Goal: Navigation & Orientation: Find specific page/section

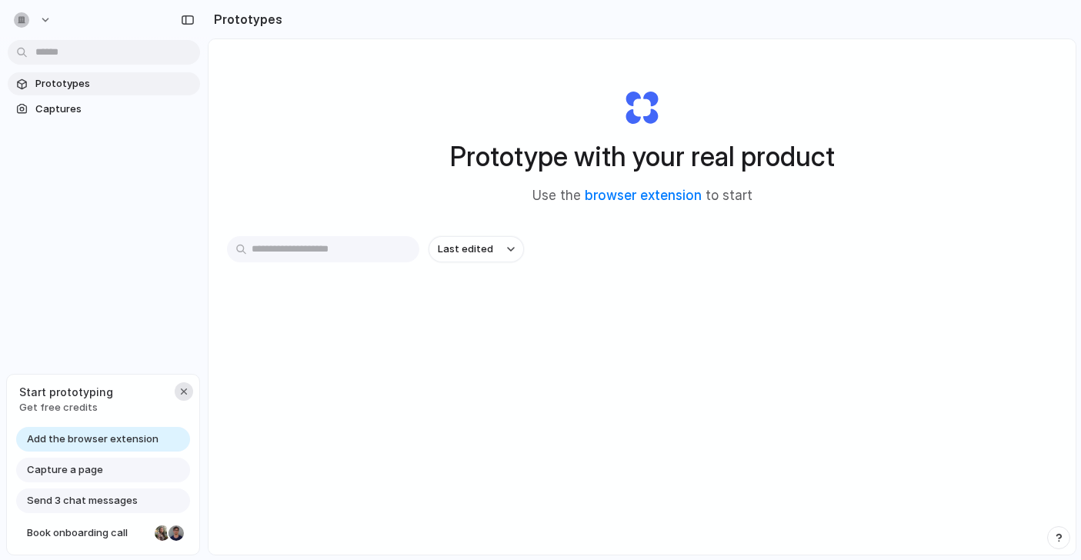
click at [187, 392] on div "button" at bounding box center [184, 392] width 12 height 12
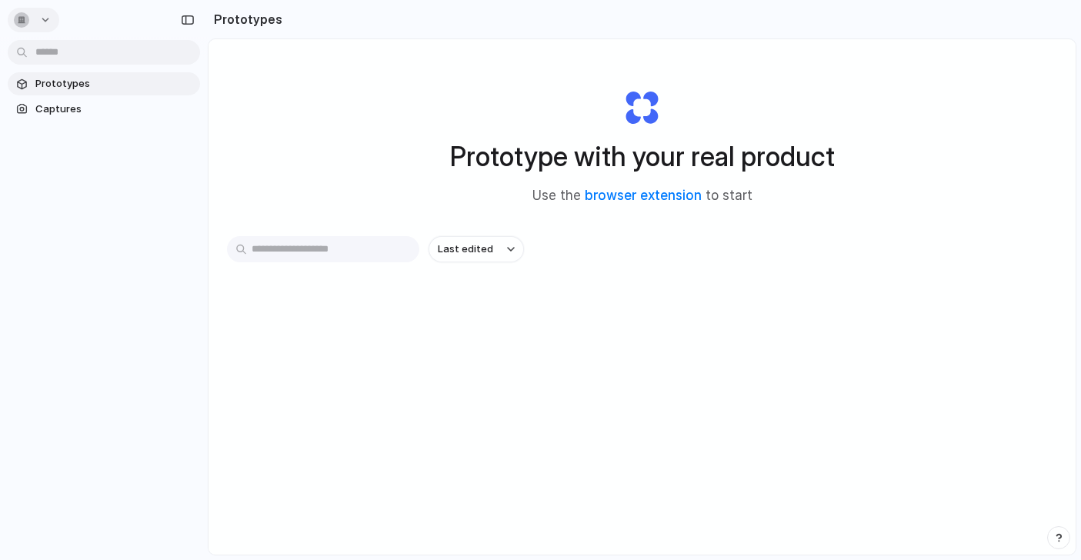
click at [54, 22] on button "button" at bounding box center [34, 20] width 52 height 25
click at [118, 220] on div "Settings Invite members Change theme Sign out" at bounding box center [540, 280] width 1081 height 560
click at [342, 242] on input "text" at bounding box center [323, 249] width 192 height 26
click at [467, 245] on span "Last edited" at bounding box center [465, 249] width 55 height 15
click at [717, 234] on div "Last edited Last created Alphabetical" at bounding box center [540, 280] width 1081 height 560
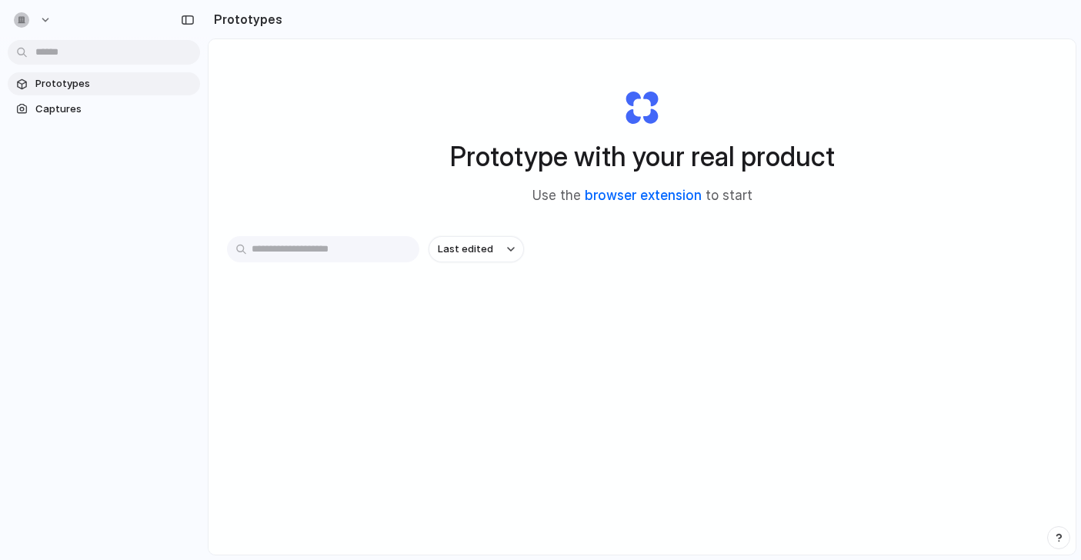
click at [626, 197] on link "browser extension" at bounding box center [643, 195] width 117 height 15
click at [541, 280] on div at bounding box center [541, 280] width 0 height 0
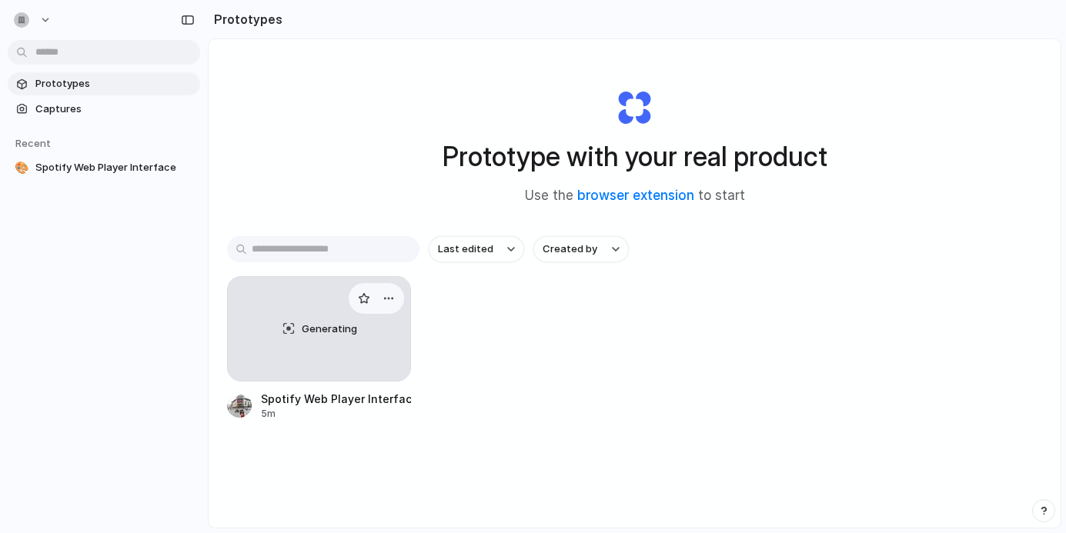
click at [313, 349] on div "Generating" at bounding box center [319, 329] width 182 height 104
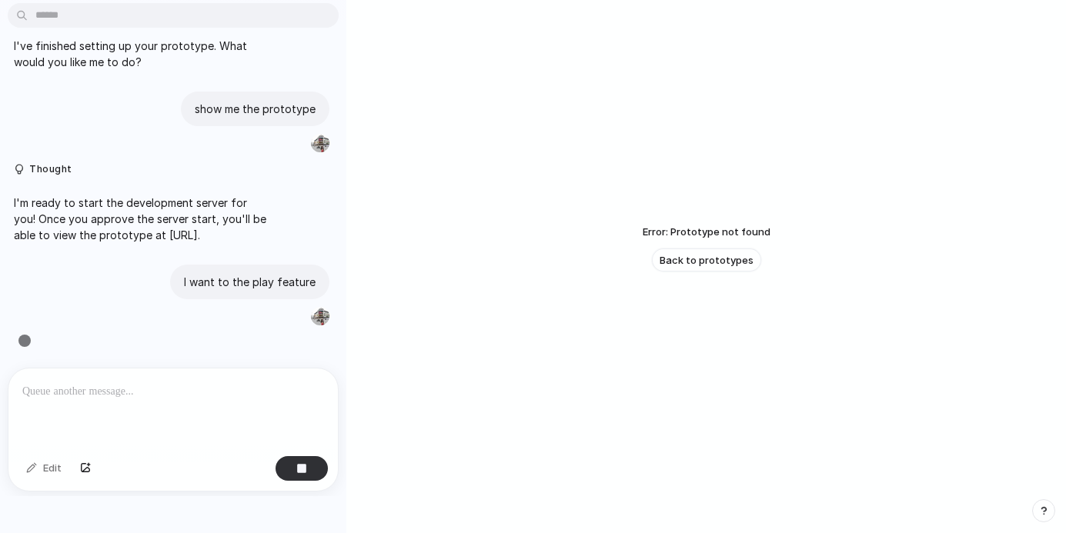
scroll to position [52, 0]
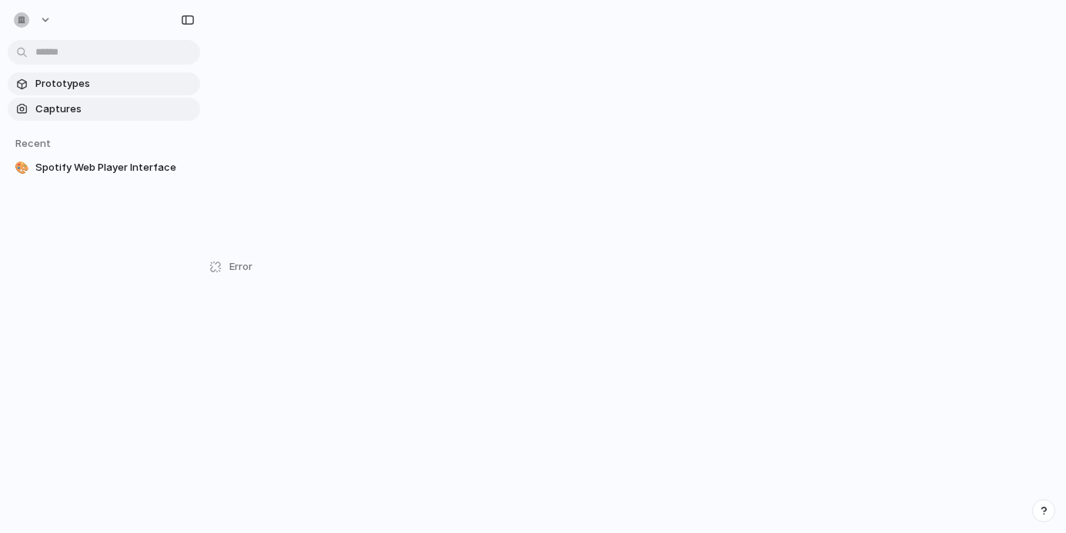
click at [66, 111] on span "Captures" at bounding box center [114, 109] width 159 height 15
click at [94, 168] on span "Spotify Web Player Interface" at bounding box center [114, 167] width 159 height 15
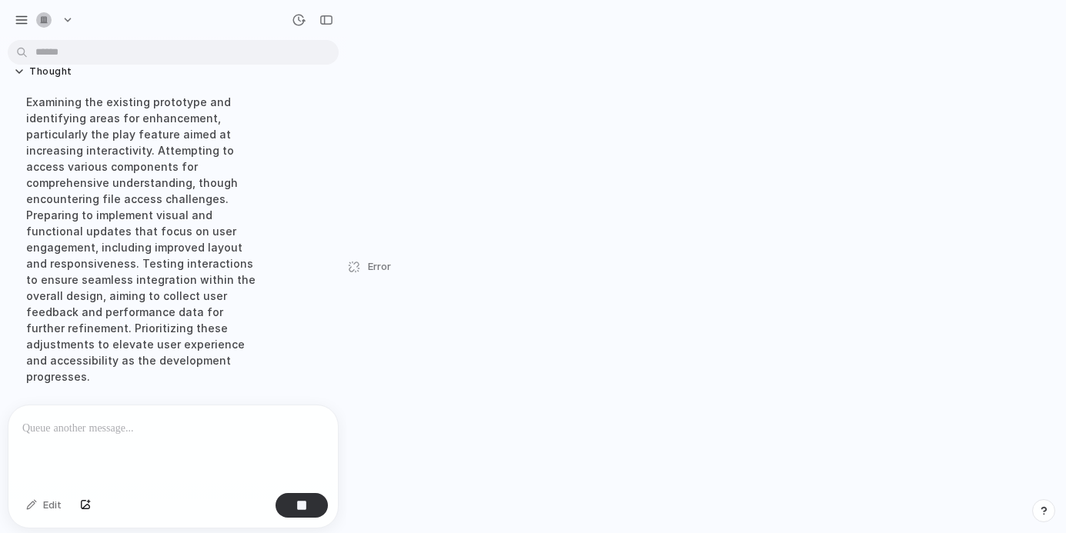
scroll to position [352, 0]
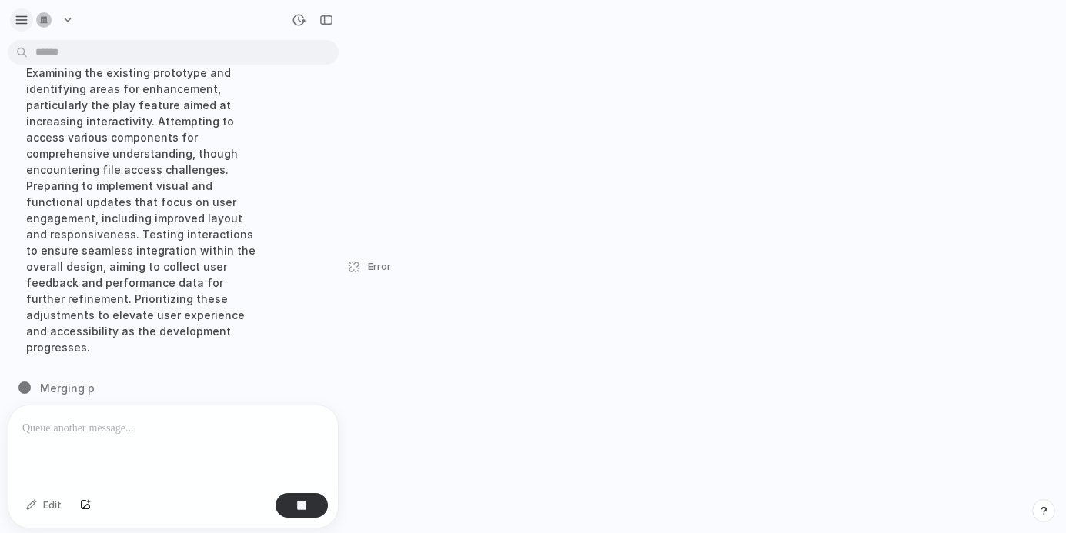
click at [23, 19] on div "button" at bounding box center [22, 20] width 14 height 14
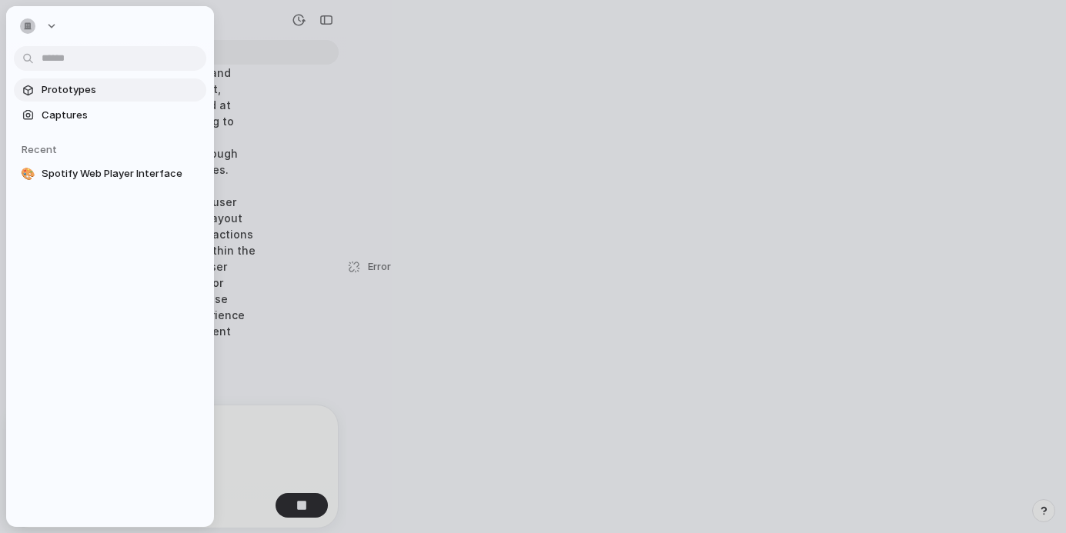
click at [95, 88] on span "Prototypes" at bounding box center [121, 89] width 159 height 15
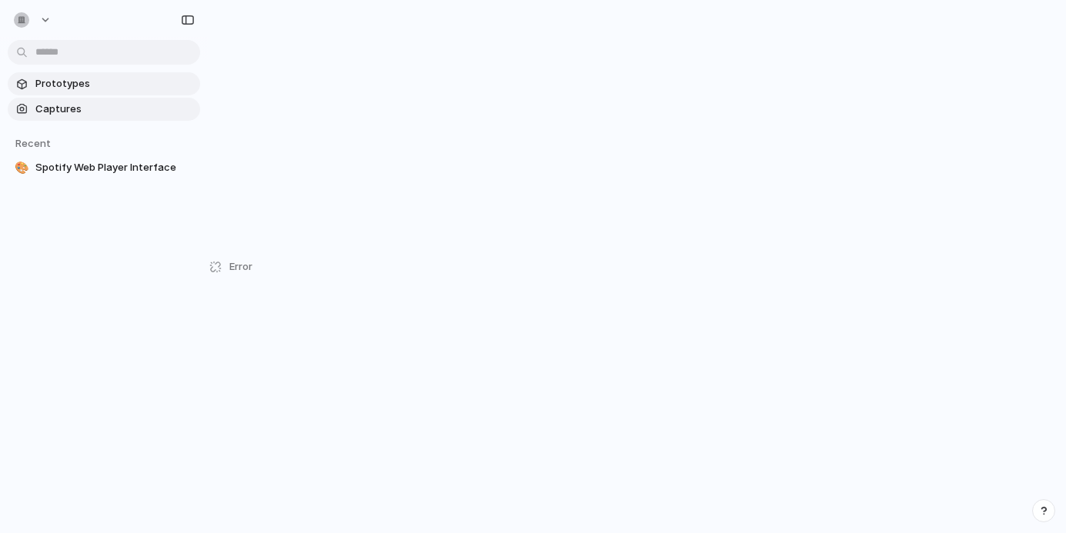
click at [101, 110] on span "Captures" at bounding box center [114, 109] width 159 height 15
click at [95, 164] on span "Spotify Web Player Interface" at bounding box center [114, 167] width 159 height 15
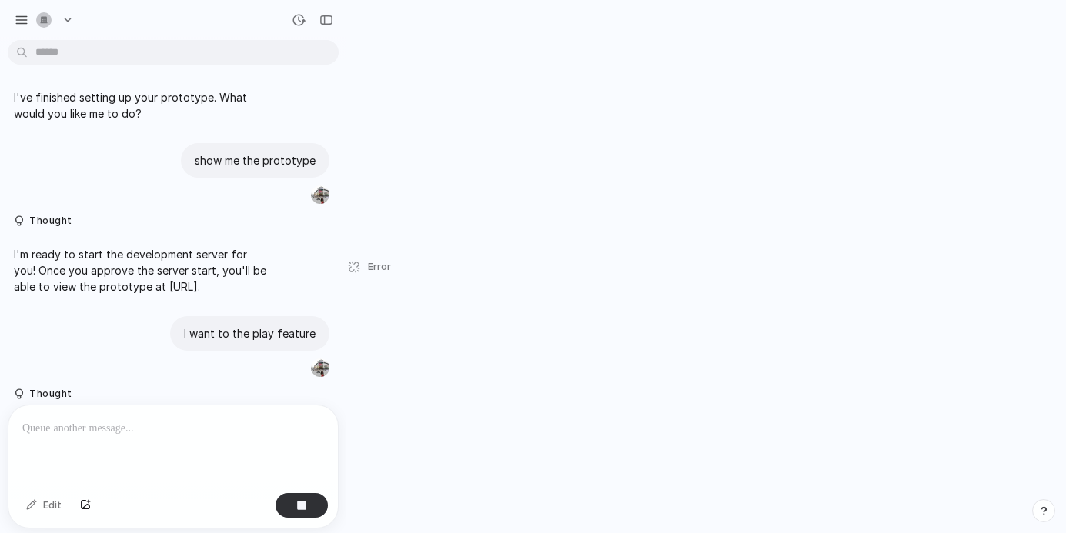
scroll to position [52, 0]
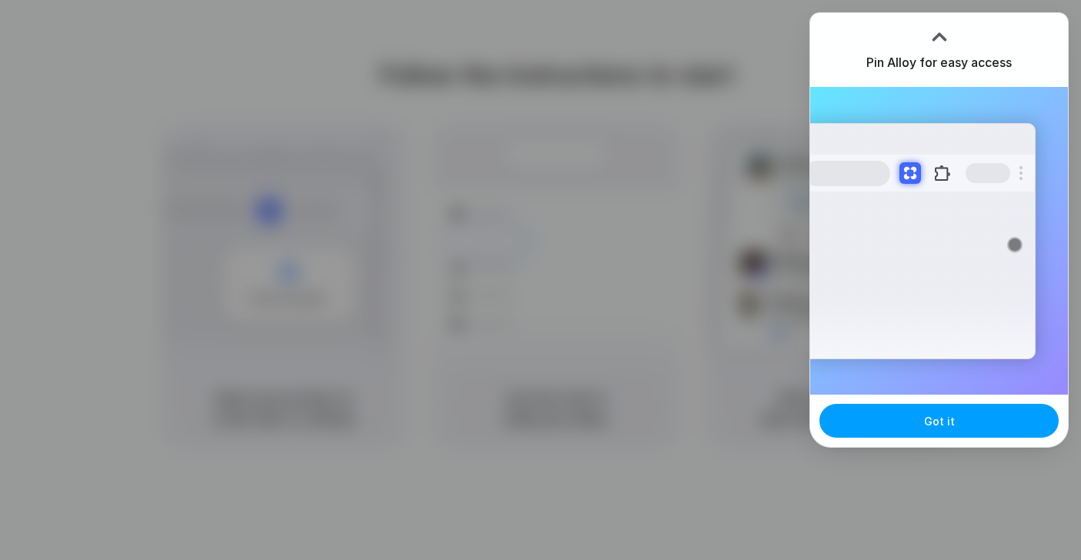
click at [934, 423] on span "Got it" at bounding box center [939, 421] width 31 height 16
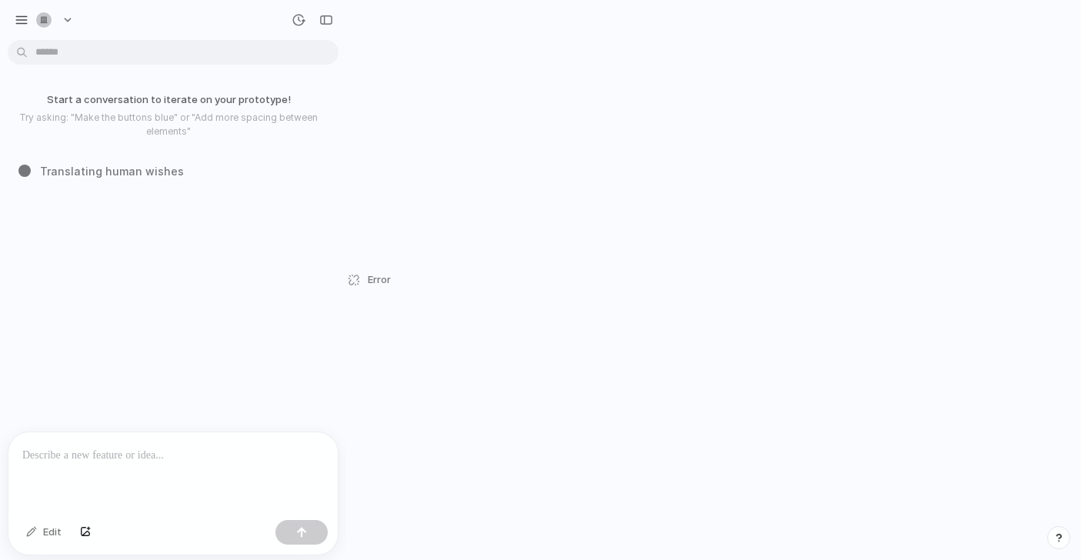
click at [165, 464] on div at bounding box center [172, 473] width 329 height 82
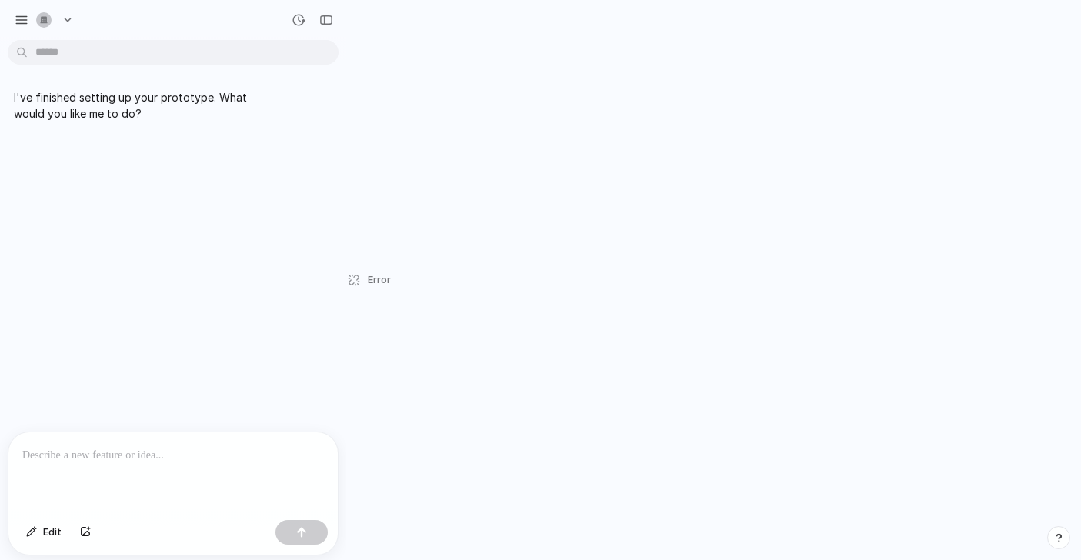
click at [585, 166] on div "I've finished setting up your prototype. What would you like me to do? Edit Err…" at bounding box center [540, 280] width 1081 height 560
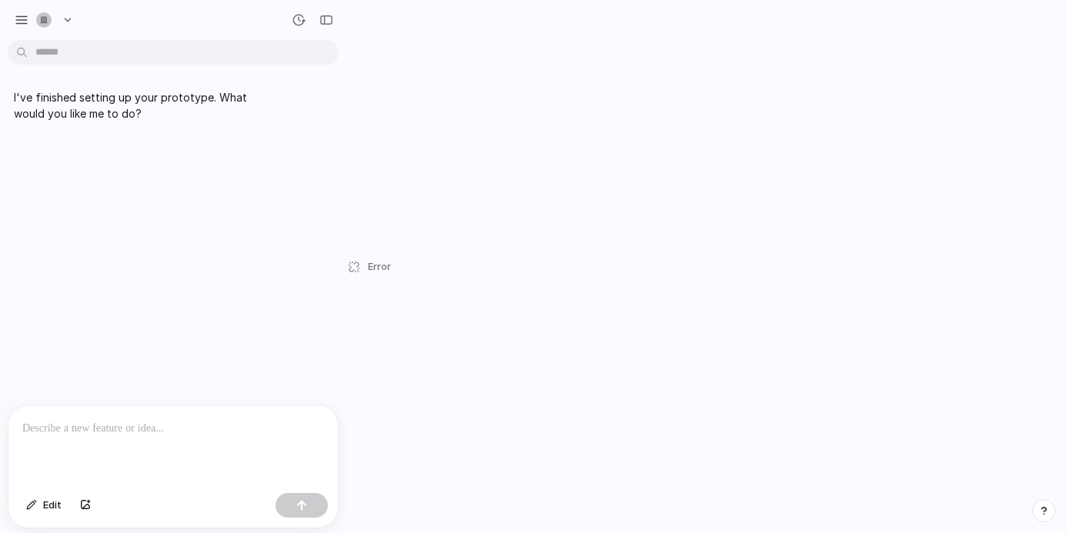
click at [117, 436] on div at bounding box center [172, 447] width 329 height 82
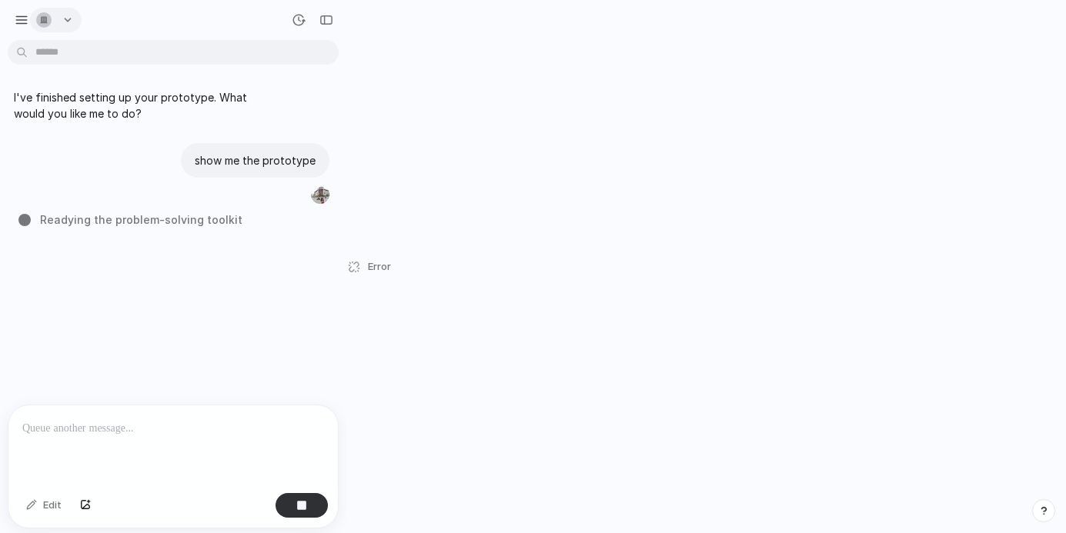
click at [68, 15] on button "button" at bounding box center [56, 20] width 52 height 25
click at [120, 12] on div "Settings Invite members Change theme Sign out" at bounding box center [533, 266] width 1066 height 533
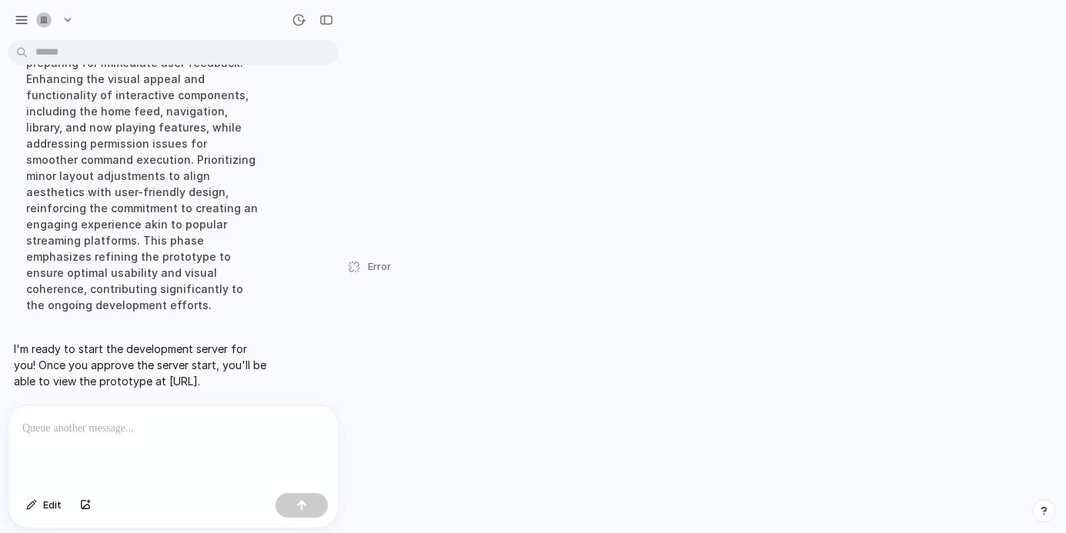
scroll to position [212, 0]
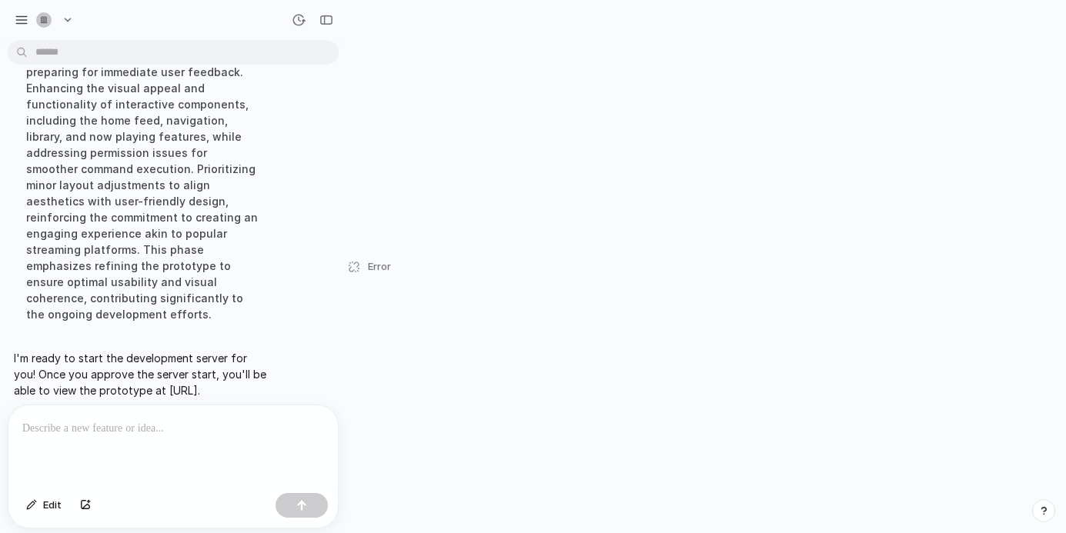
drag, startPoint x: 135, startPoint y: 376, endPoint x: 245, endPoint y: 377, distance: 109.3
click at [245, 377] on p "I'm ready to start the development server for you! Once you approve the server …" at bounding box center [142, 374] width 257 height 48
click at [185, 360] on p "I'm ready to start the development server for you! Once you approve the server …" at bounding box center [142, 374] width 257 height 48
drag, startPoint x: 119, startPoint y: 371, endPoint x: 222, endPoint y: 376, distance: 104.0
click at [222, 376] on p "I'm ready to start the development server for you! Once you approve the server …" at bounding box center [142, 374] width 257 height 48
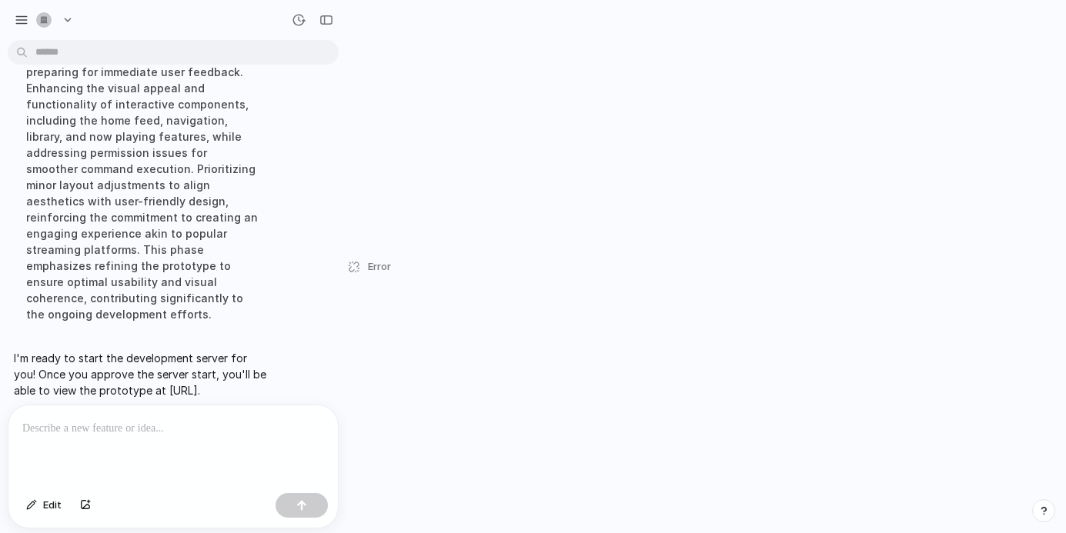
click at [224, 375] on p "I'm ready to start the development server for you! Once you approve the server …" at bounding box center [142, 374] width 257 height 48
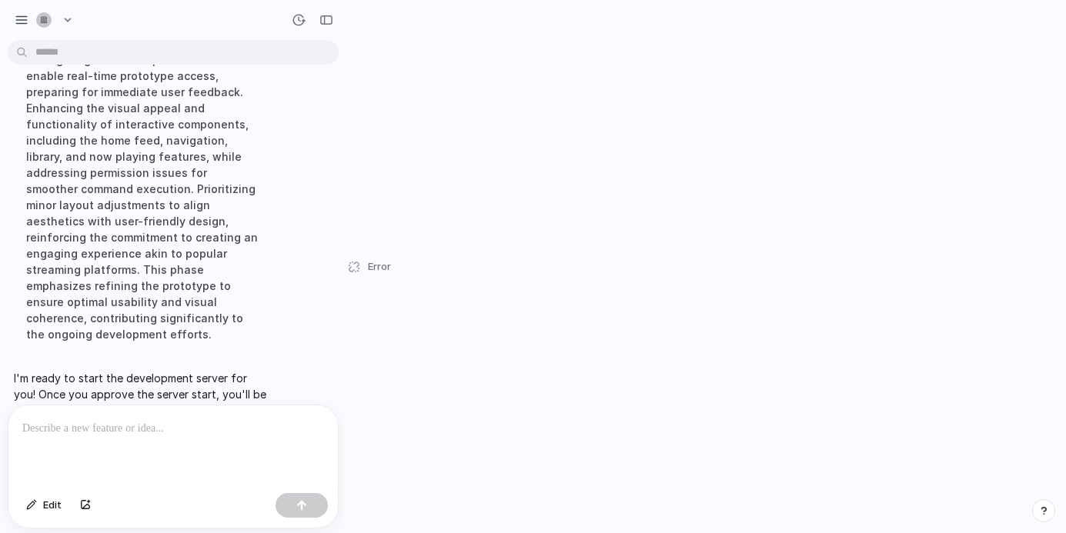
scroll to position [0, 0]
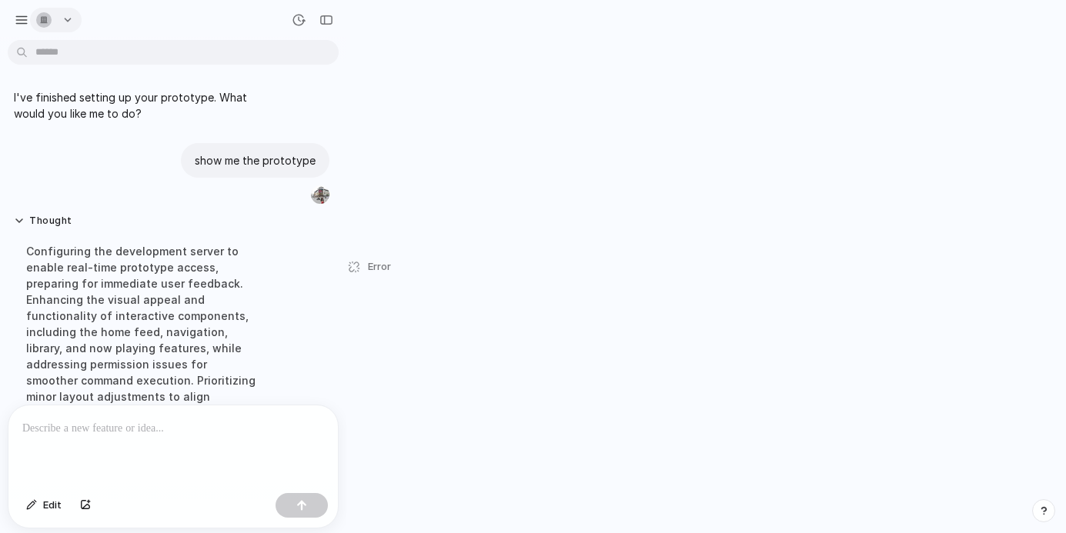
click at [67, 22] on button "button" at bounding box center [56, 20] width 52 height 25
click at [24, 11] on div "Settings Invite members Change theme Sign out" at bounding box center [533, 266] width 1066 height 533
click at [24, 18] on div "button" at bounding box center [22, 20] width 14 height 14
click at [181, 424] on p at bounding box center [169, 428] width 295 height 18
click at [43, 511] on span "Edit" at bounding box center [52, 505] width 18 height 15
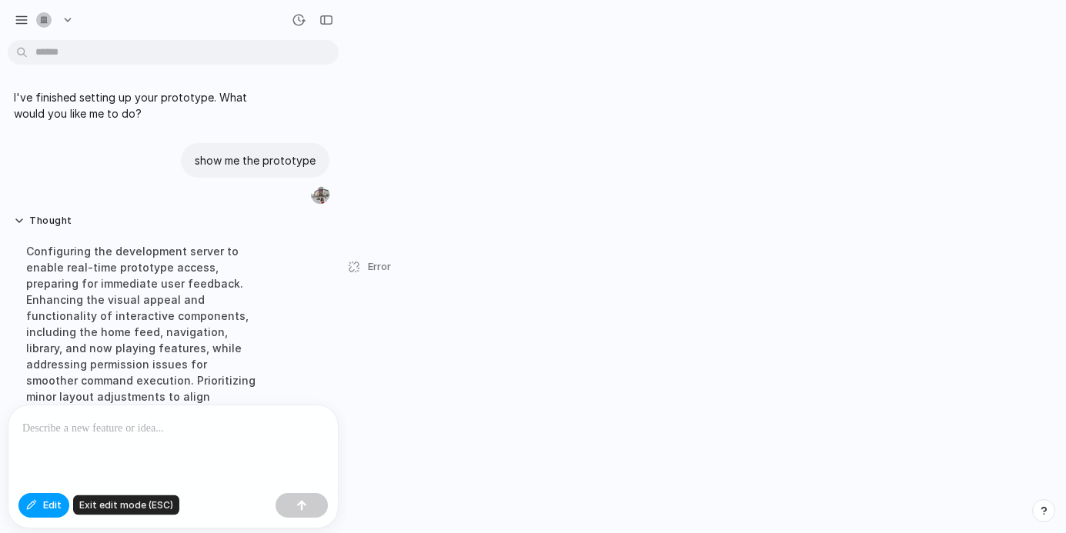
click at [48, 499] on span "Edit" at bounding box center [52, 505] width 18 height 15
click at [62, 438] on div at bounding box center [172, 447] width 329 height 82
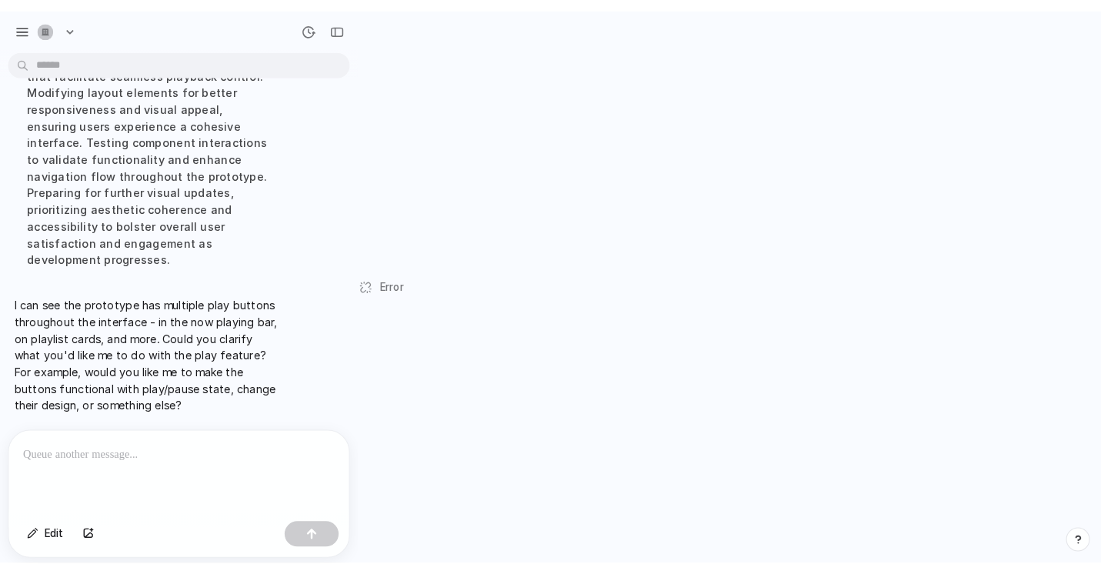
scroll to position [400, 0]
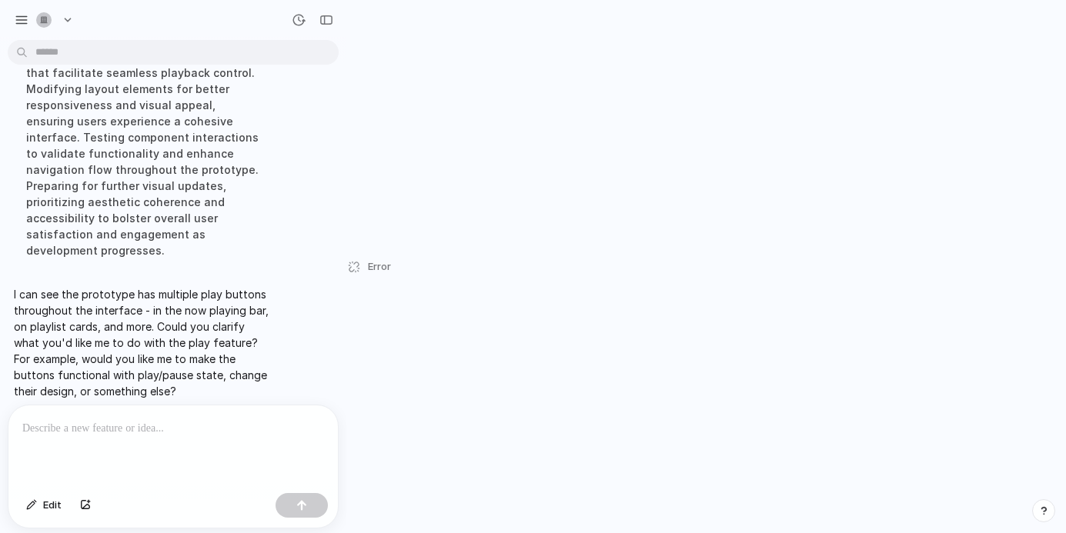
drag, startPoint x: 860, startPoint y: 155, endPoint x: 867, endPoint y: 149, distance: 9.3
click at [861, 155] on div "I've finished setting up your prototype. What would you like me to do? show me …" at bounding box center [533, 266] width 1066 height 533
click at [866, 149] on div "I've finished setting up your prototype. What would you like me to do? show me …" at bounding box center [533, 266] width 1066 height 533
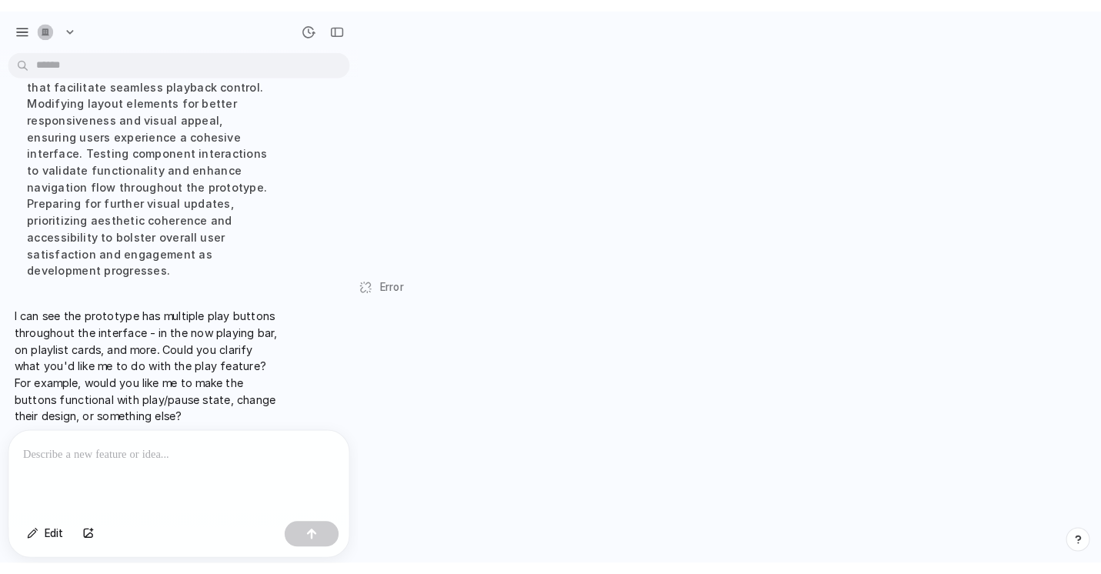
scroll to position [359, 0]
